Goal: Navigation & Orientation: Find specific page/section

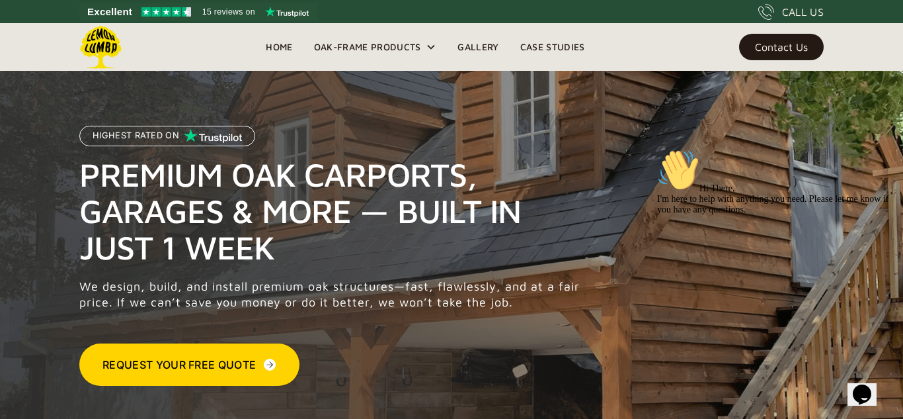
click at [657, 149] on icon "Chat attention grabber" at bounding box center [657, 149] width 0 height 0
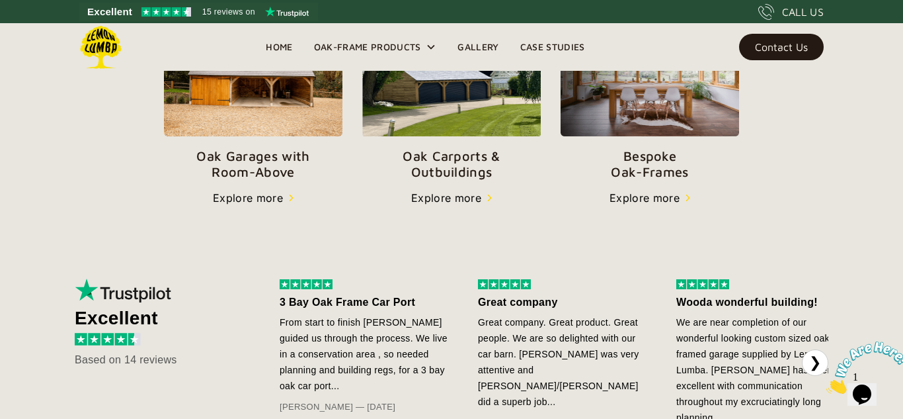
scroll to position [536, 0]
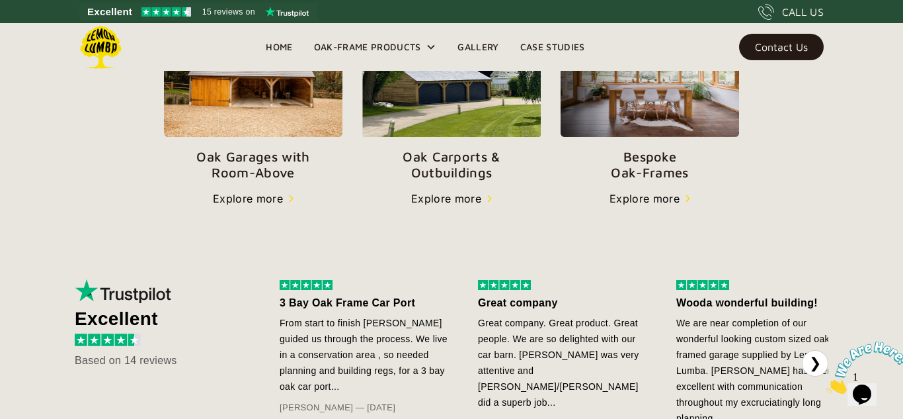
click at [440, 198] on div "Explore more" at bounding box center [446, 198] width 70 height 16
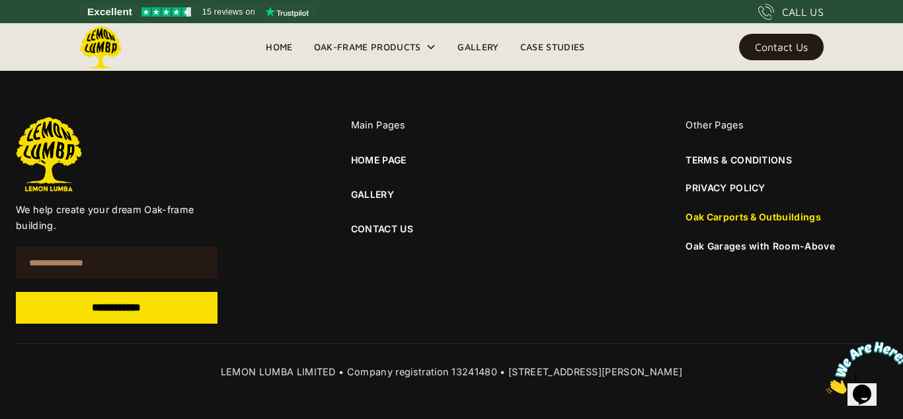
scroll to position [9124, 0]
click at [383, 188] on link "GALLERY" at bounding box center [452, 193] width 202 height 15
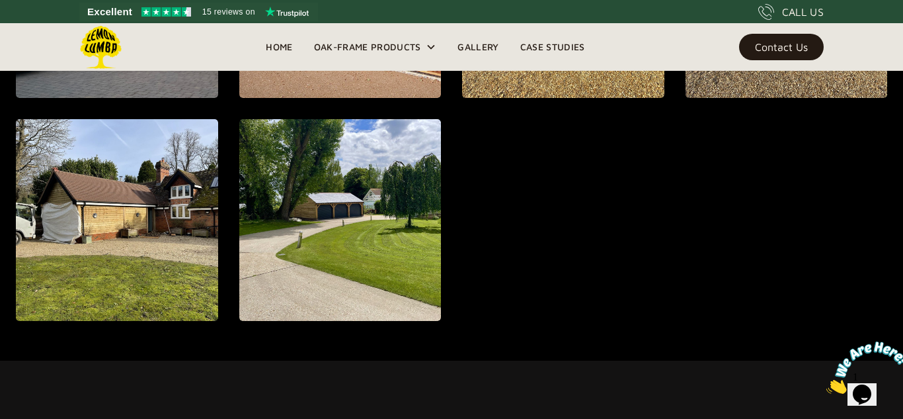
scroll to position [1512, 0]
